Goal: Information Seeking & Learning: Learn about a topic

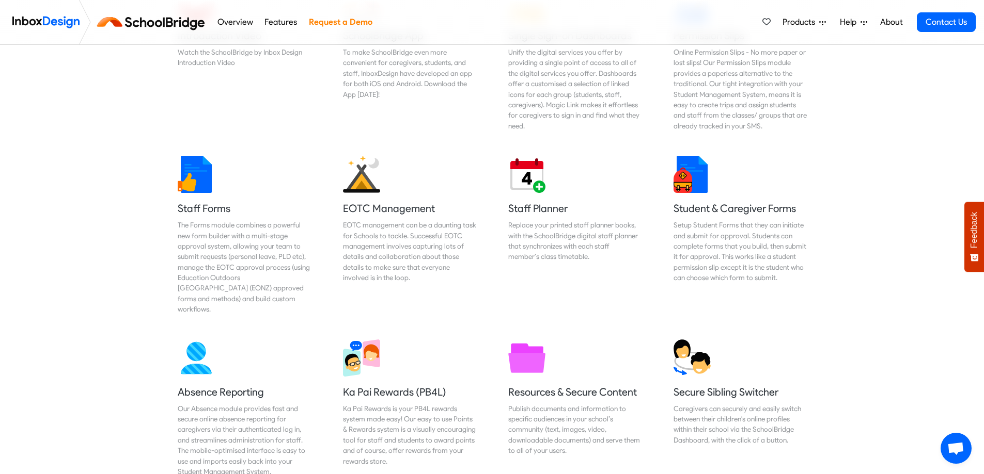
scroll to position [103, 0]
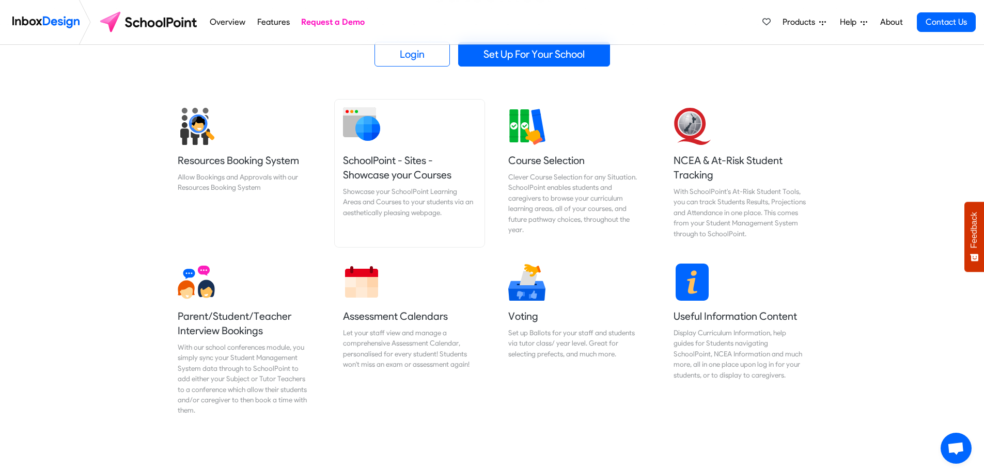
scroll to position [361, 0]
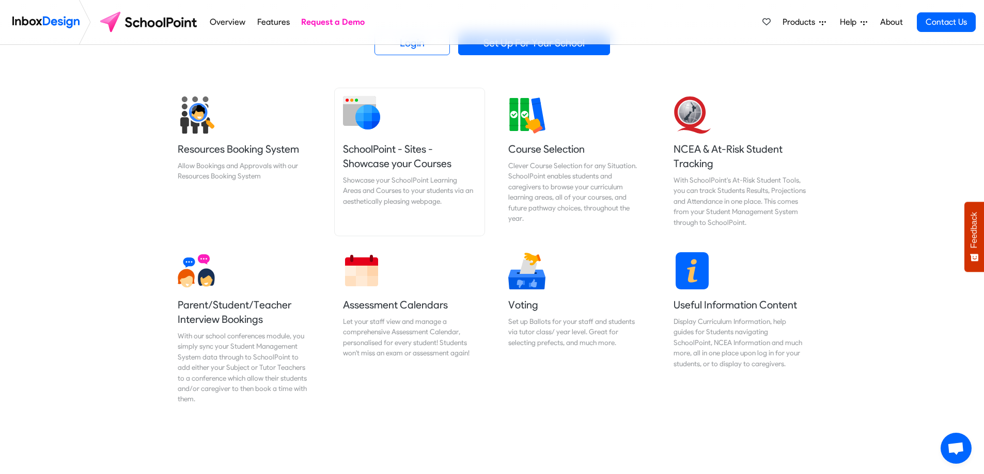
click at [384, 179] on div "Showcase your SchoolPoint Learning Areas and Courses to your students via an ae…" at bounding box center [409, 190] width 133 height 31
